Goal: Task Accomplishment & Management: Manage account settings

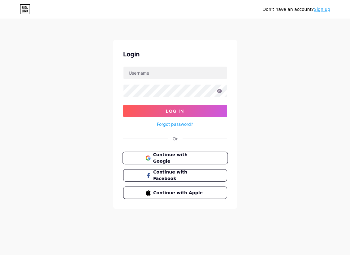
click at [198, 153] on button "Continue with Google" at bounding box center [175, 158] width 106 height 13
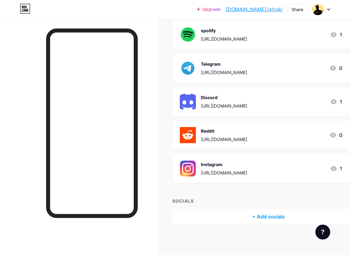
scroll to position [211, 0]
click at [335, 169] on icon at bounding box center [334, 168] width 6 height 5
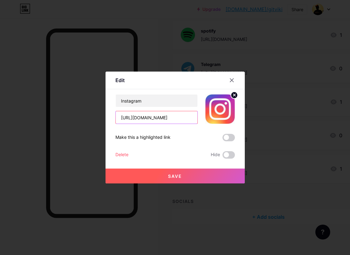
click at [189, 115] on input "[URL][DOMAIN_NAME]" at bounding box center [157, 117] width 82 height 12
type input "[URL][DOMAIN_NAME]"
click at [177, 176] on span "Save" at bounding box center [175, 175] width 14 height 5
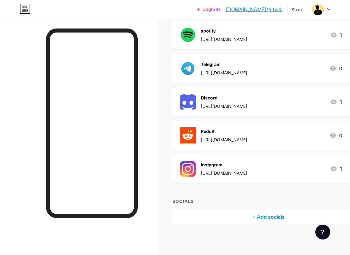
click at [208, 165] on div "Instagram" at bounding box center [224, 164] width 46 height 7
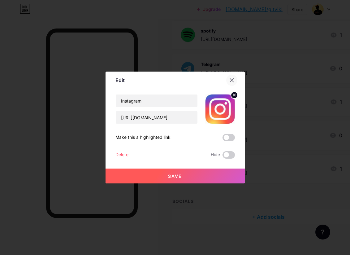
click at [232, 82] on icon at bounding box center [232, 80] width 5 height 5
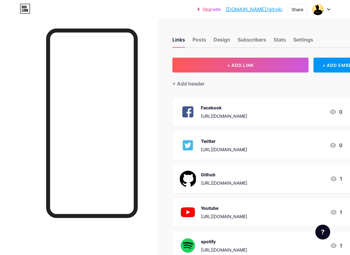
scroll to position [0, 0]
click at [223, 37] on div "Design" at bounding box center [222, 41] width 17 height 11
click at [246, 40] on div "Subscribers" at bounding box center [252, 41] width 28 height 11
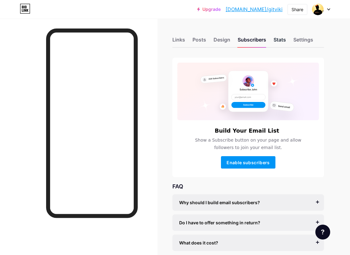
click at [276, 41] on div "Stats" at bounding box center [280, 41] width 12 height 11
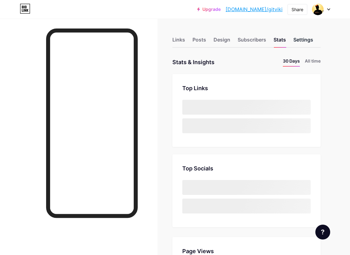
click at [299, 41] on div "Settings" at bounding box center [304, 41] width 20 height 11
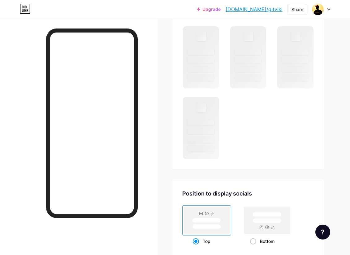
scroll to position [414, 0]
